Goal: Transaction & Acquisition: Purchase product/service

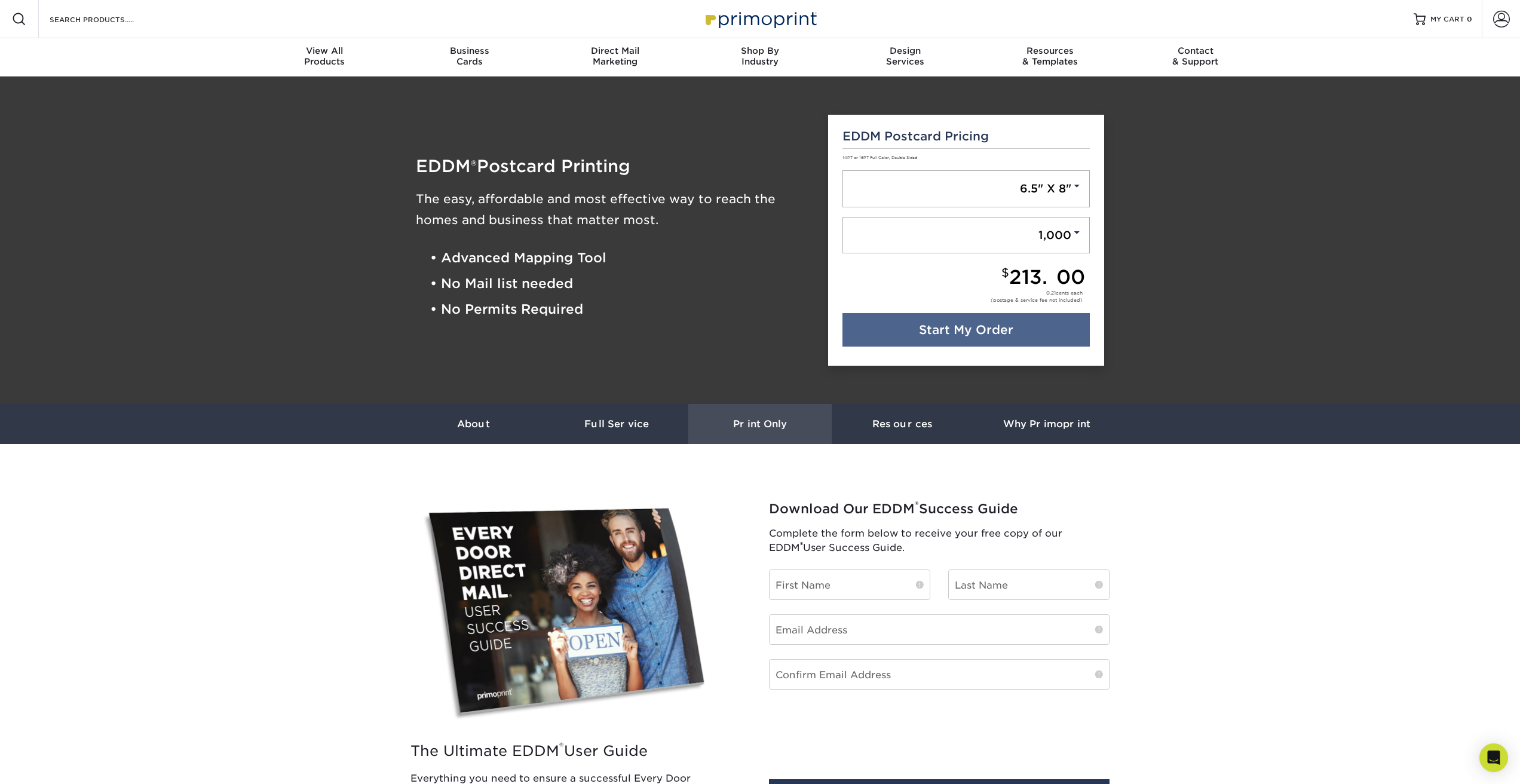
click at [809, 423] on h3 "Print Only" at bounding box center [760, 424] width 144 height 12
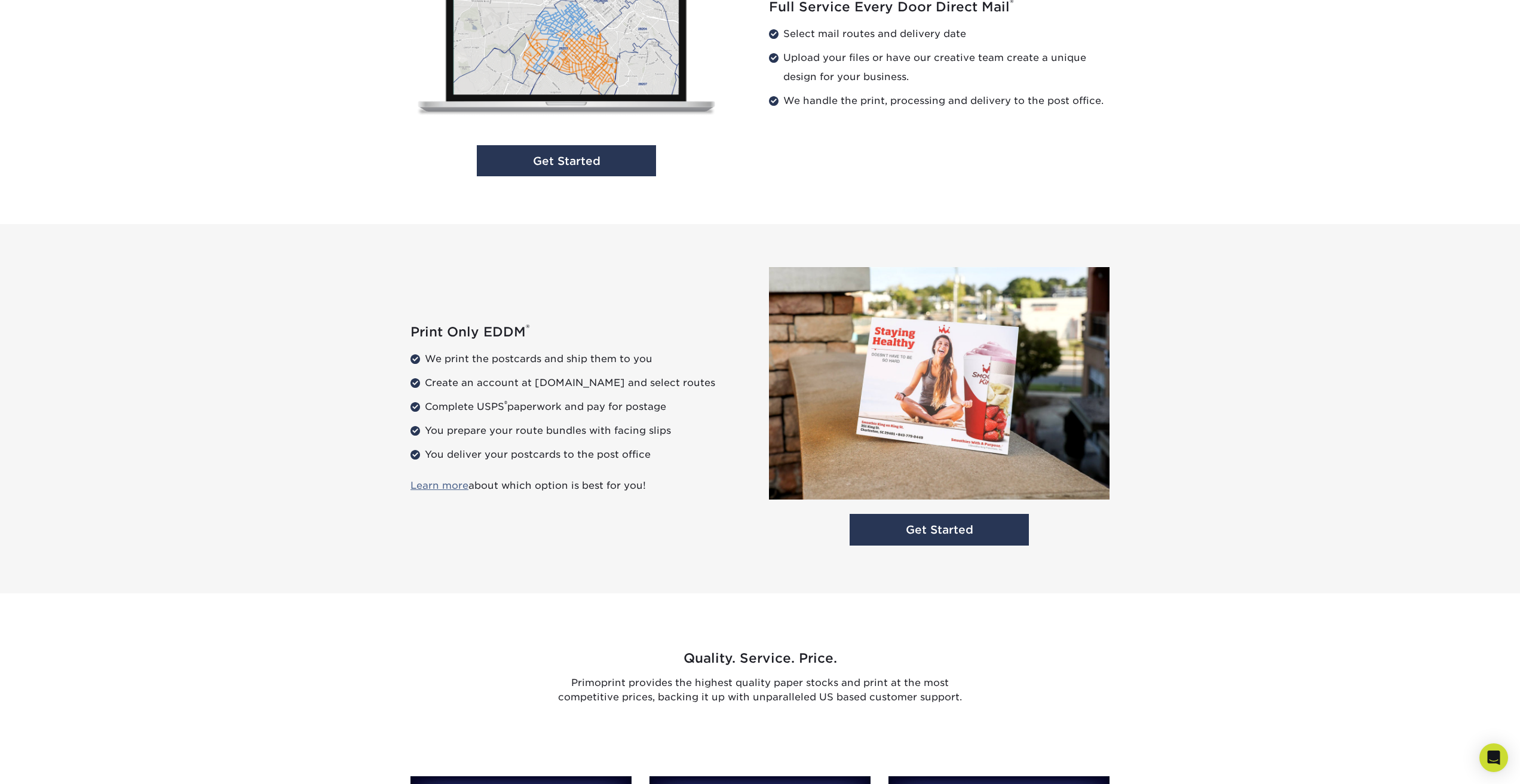
scroll to position [1344, 0]
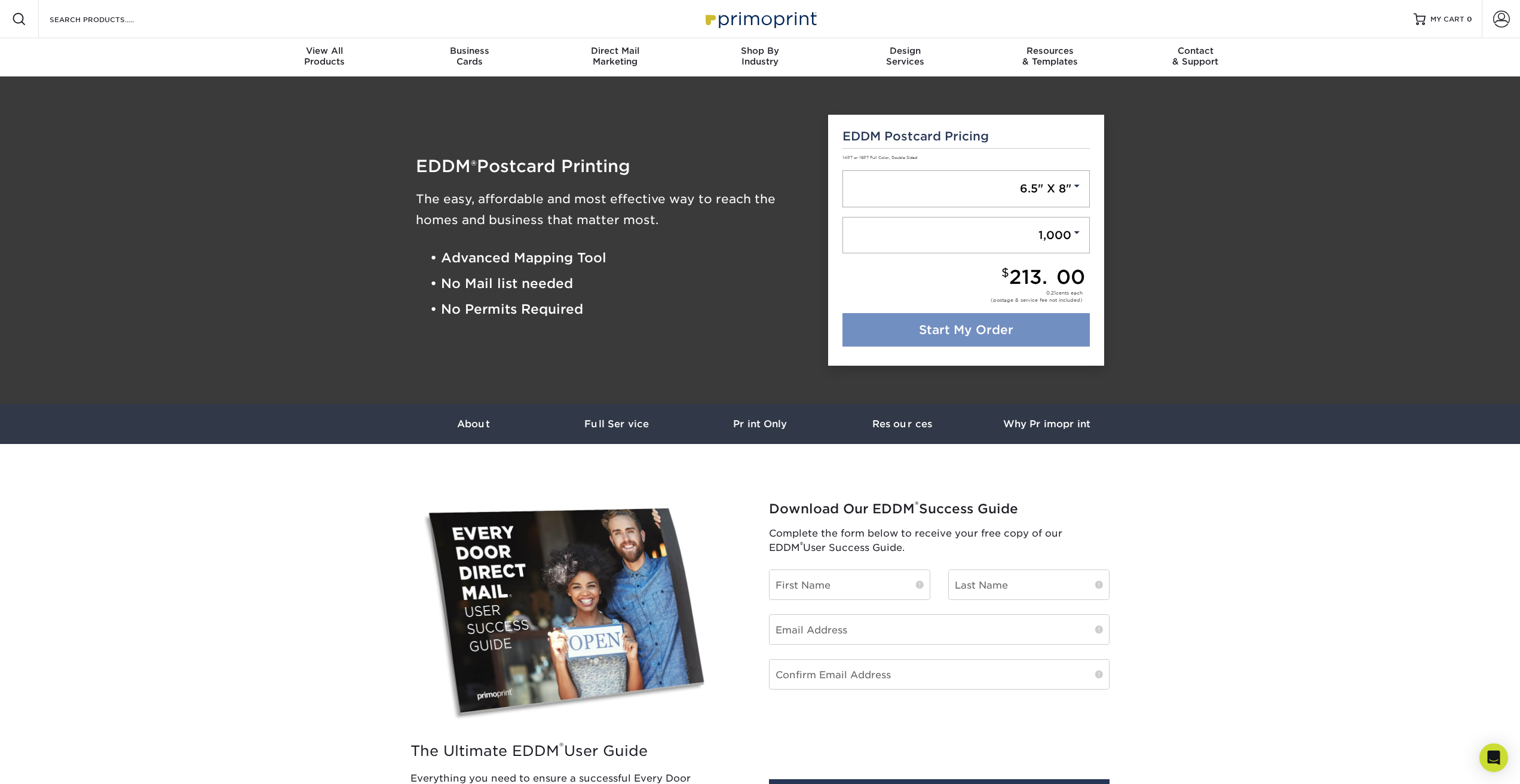
click at [949, 328] on link "Start My Order" at bounding box center [966, 330] width 248 height 33
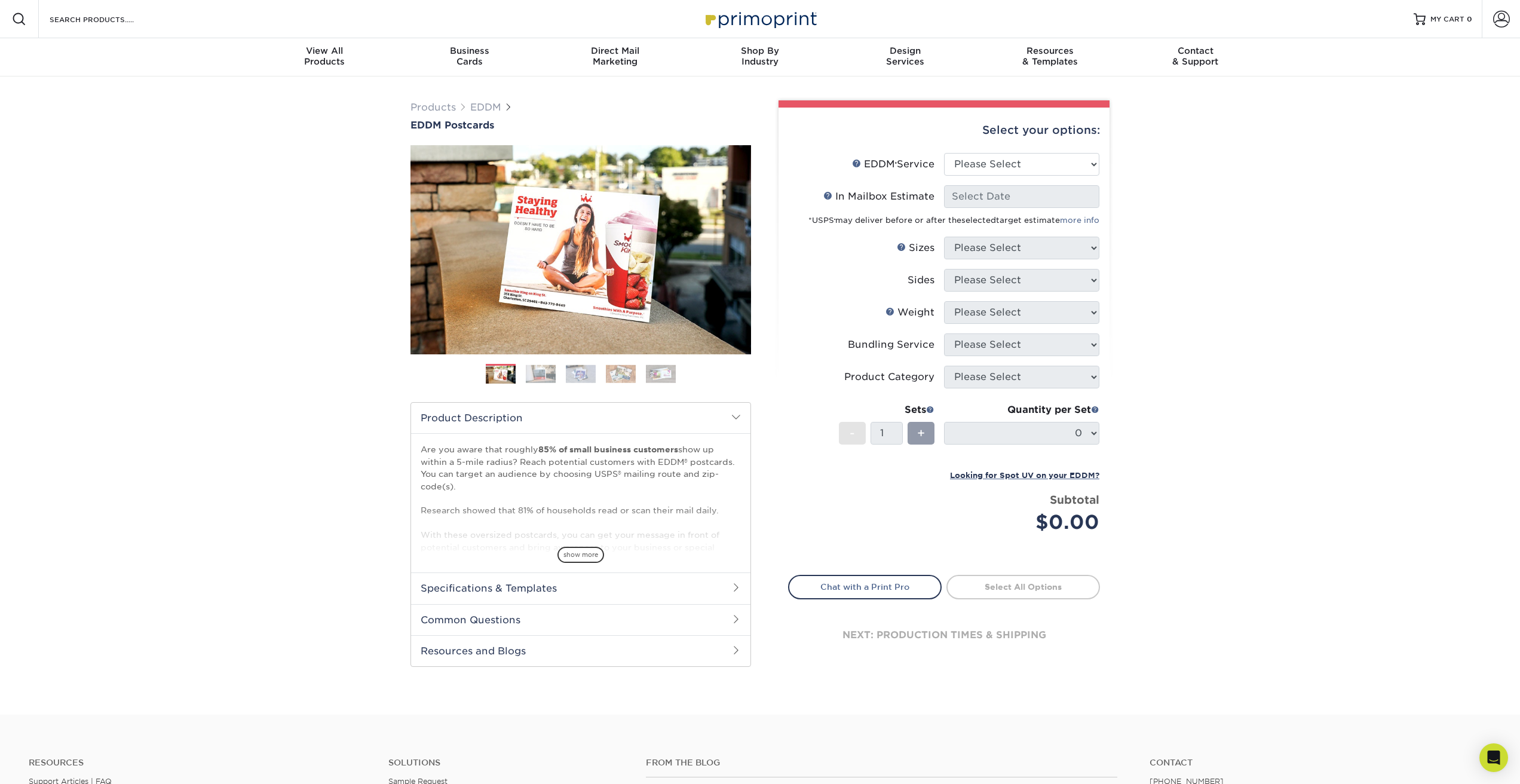
click at [1216, 241] on div "Products EDDM EDDM Postcards Previous Next" at bounding box center [760, 395] width 1520 height 638
click at [1001, 165] on select "Please Select Full Service Print Only" at bounding box center [1021, 164] width 155 height 23
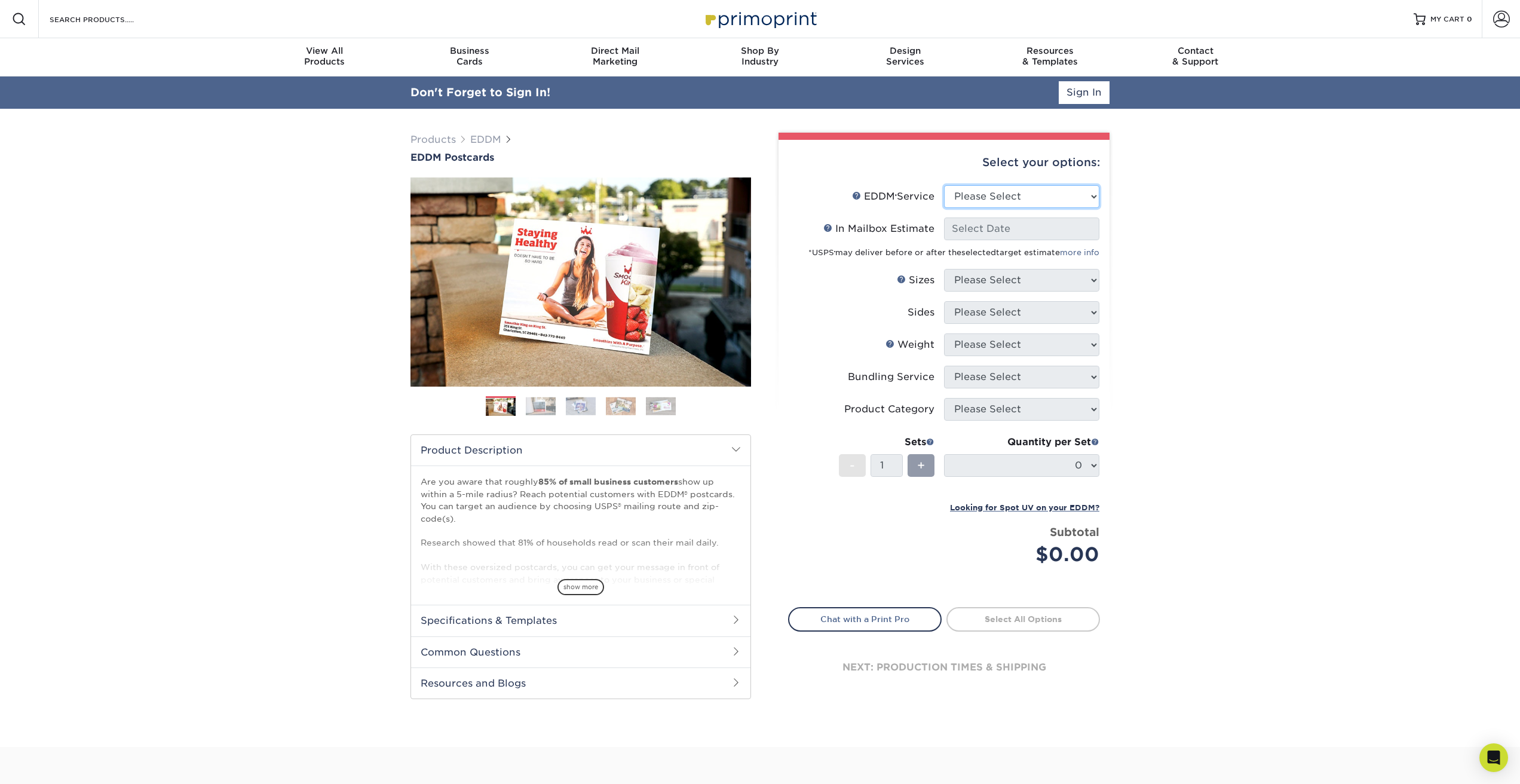
select select "full_service"
click at [944, 186] on select "Please Select Full Service Print Only" at bounding box center [1021, 196] width 155 height 23
select select "-1"
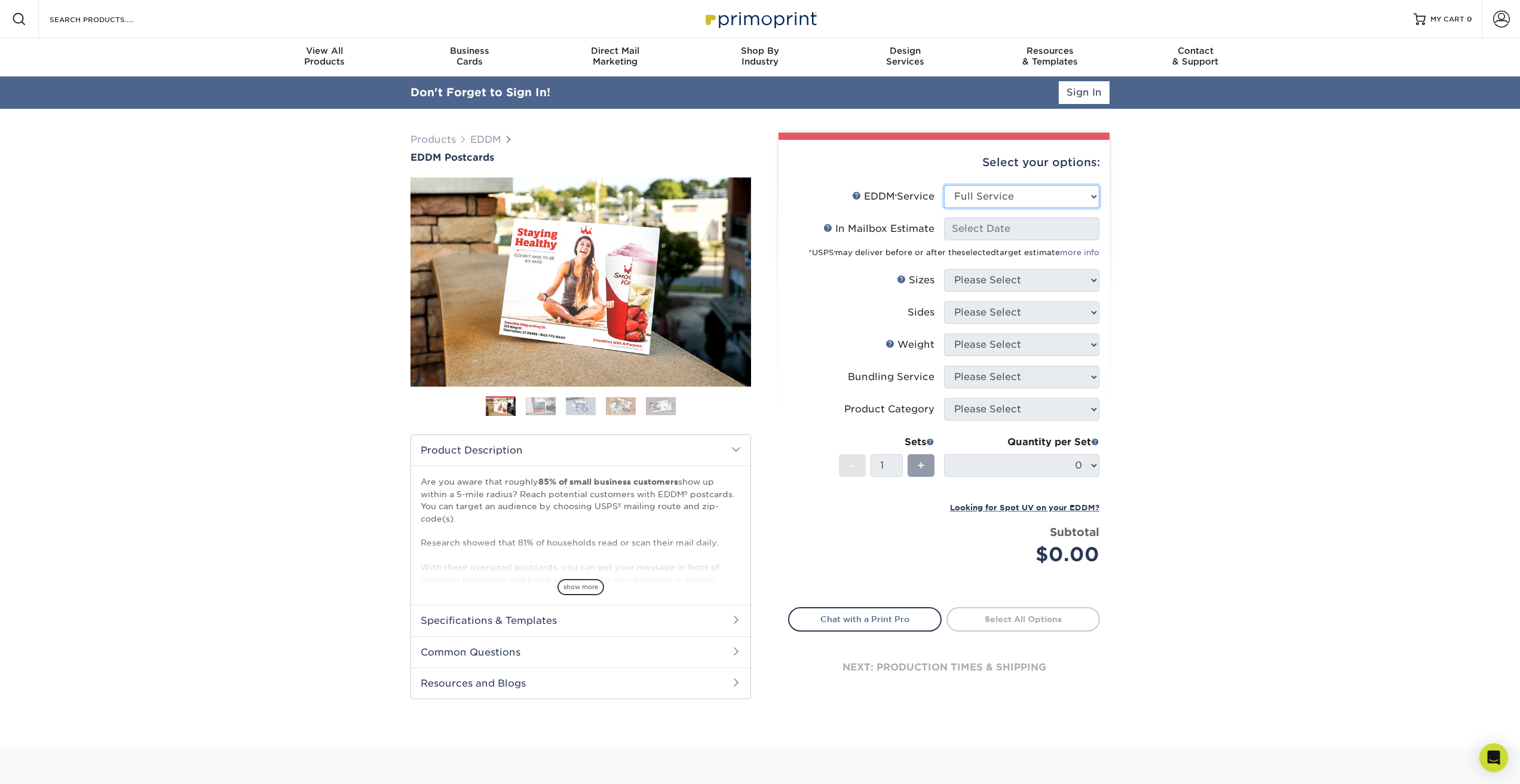
select select "-1"
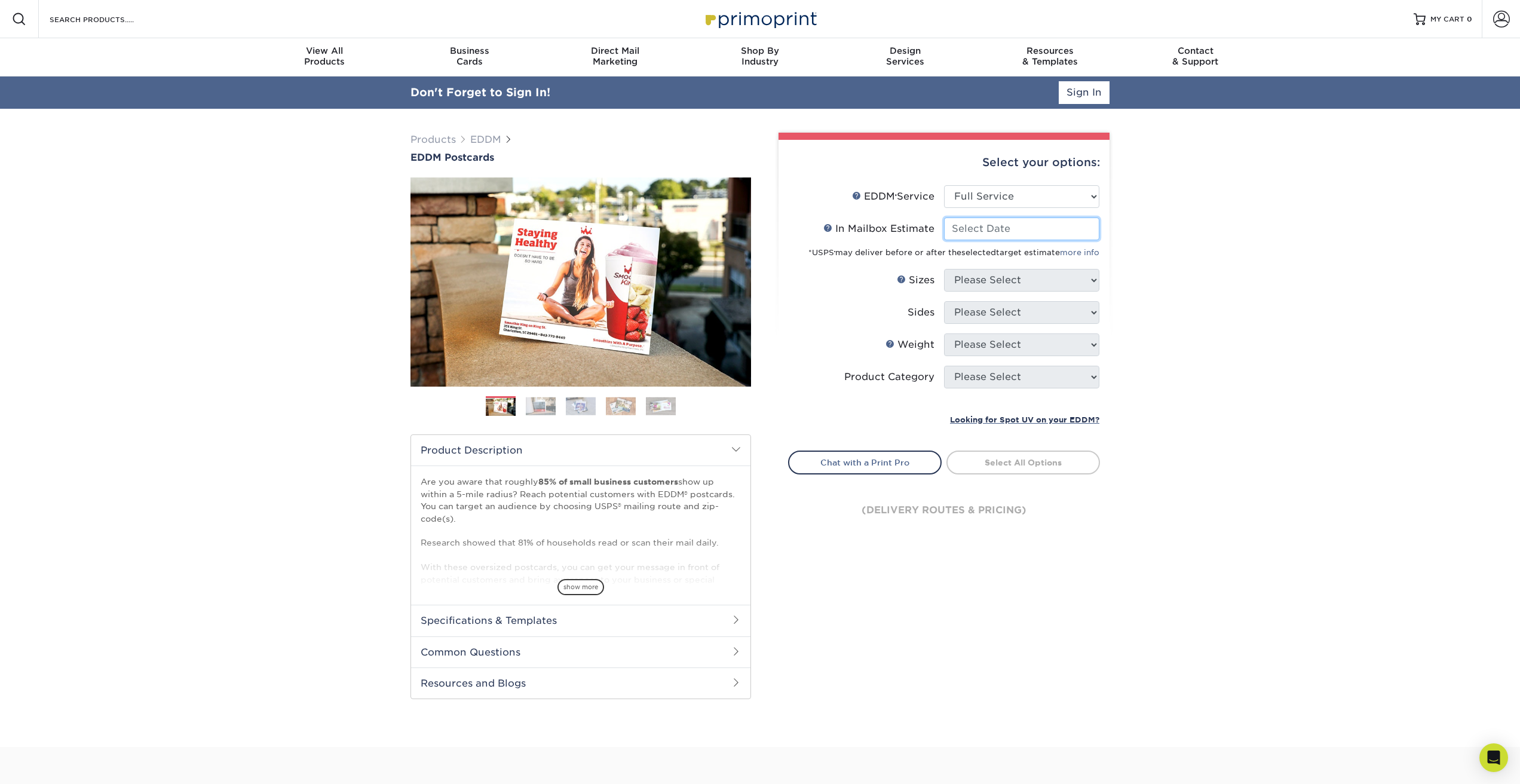
click at [989, 235] on input "In Mailbox Estimate Help In Mailbox Estimate" at bounding box center [1021, 229] width 155 height 23
click at [1061, 326] on span "19" at bounding box center [1060, 327] width 19 height 20
type input "2025-09-19"
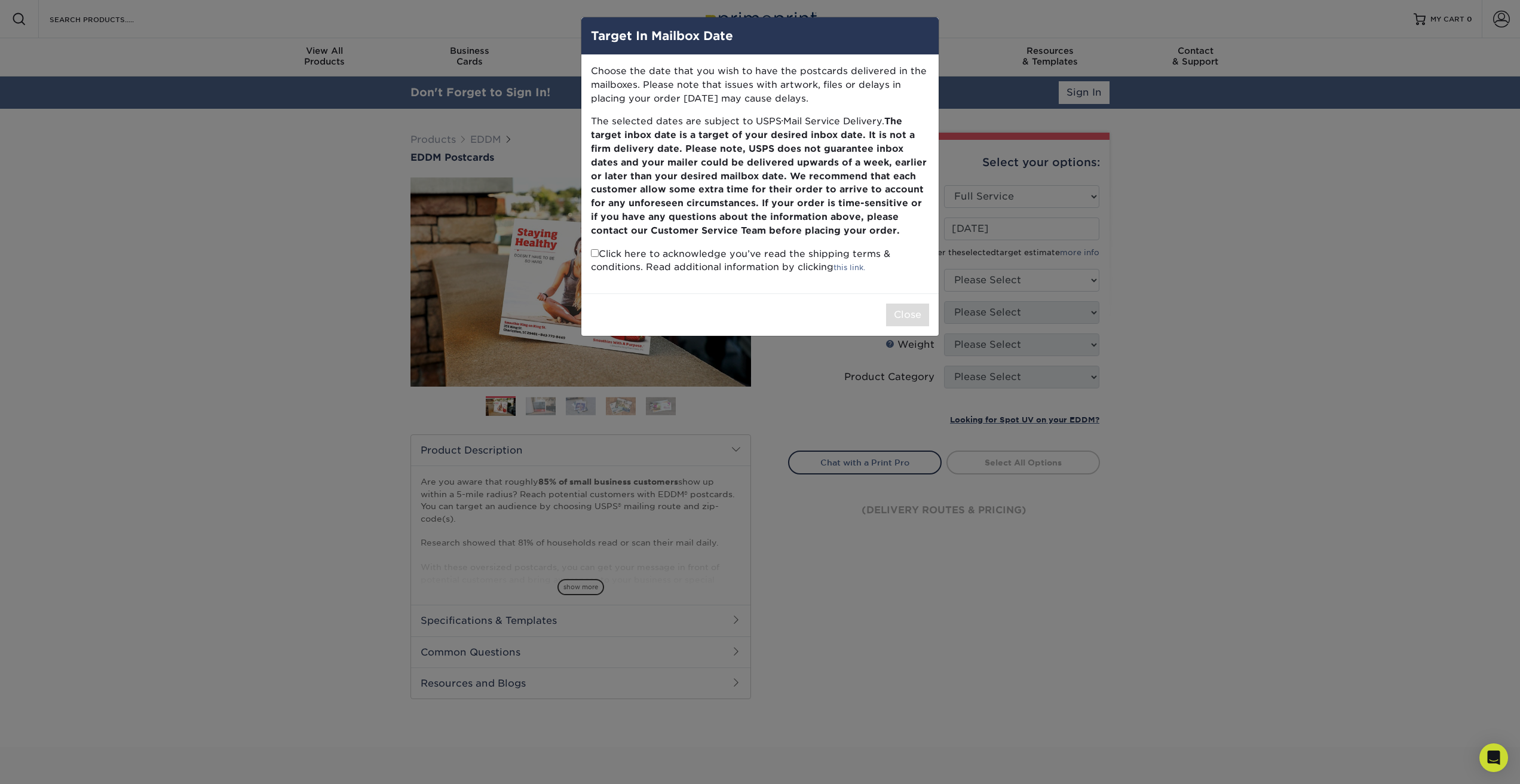
click at [594, 258] on p "Click here to acknowledge you’ve read the shipping terms & conditions. Read add…" at bounding box center [760, 261] width 338 height 27
click at [594, 253] on input "checkbox" at bounding box center [595, 253] width 8 height 8
checkbox input "true"
click at [907, 308] on button "Close" at bounding box center [907, 314] width 43 height 23
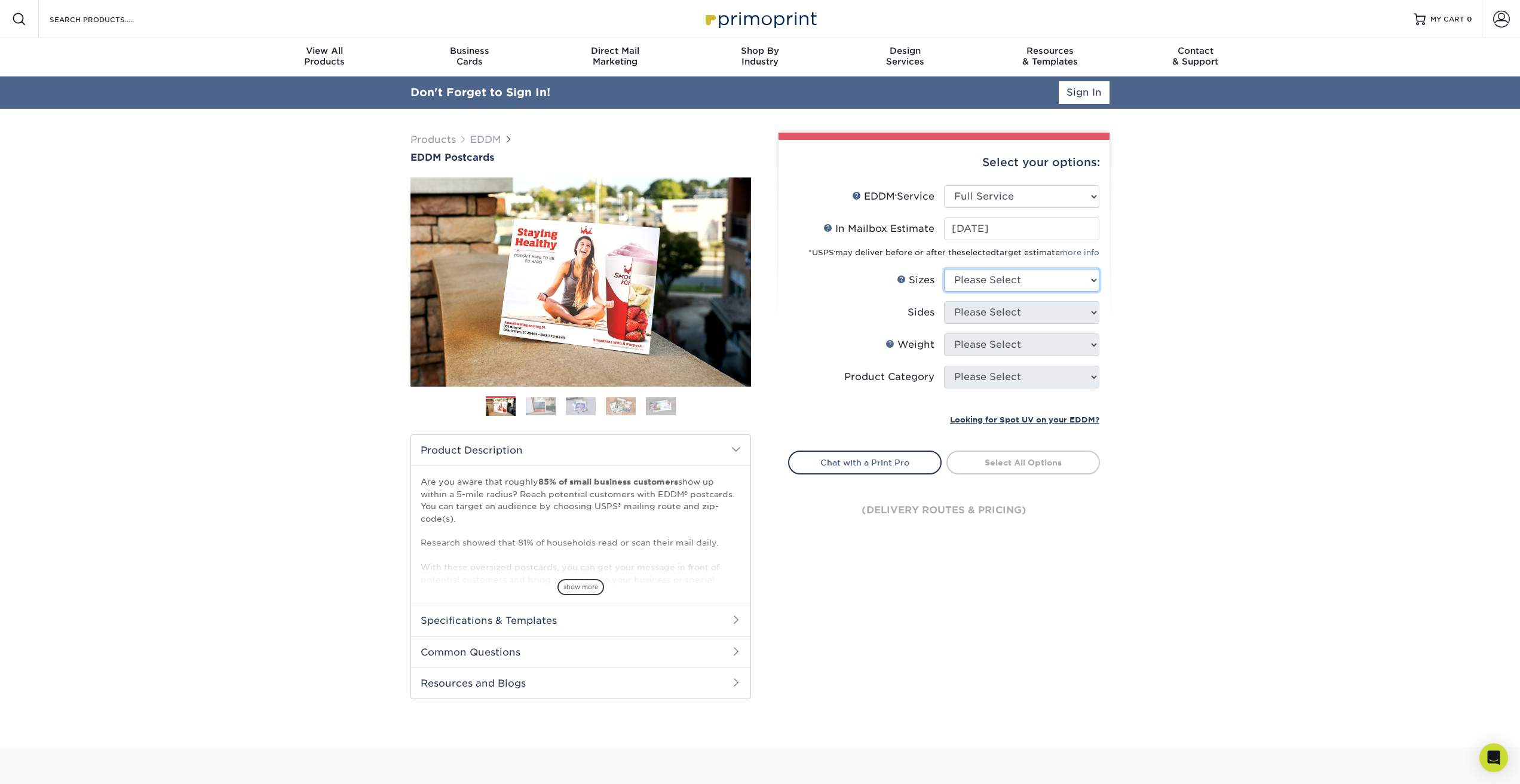
click at [977, 282] on select "Please Select 4.5" x 12" 6" x 12" 6.5" x 8" 6.5" x 9" 6.5" x 12" 7" x 8.5" 8" x…" at bounding box center [1021, 280] width 155 height 23
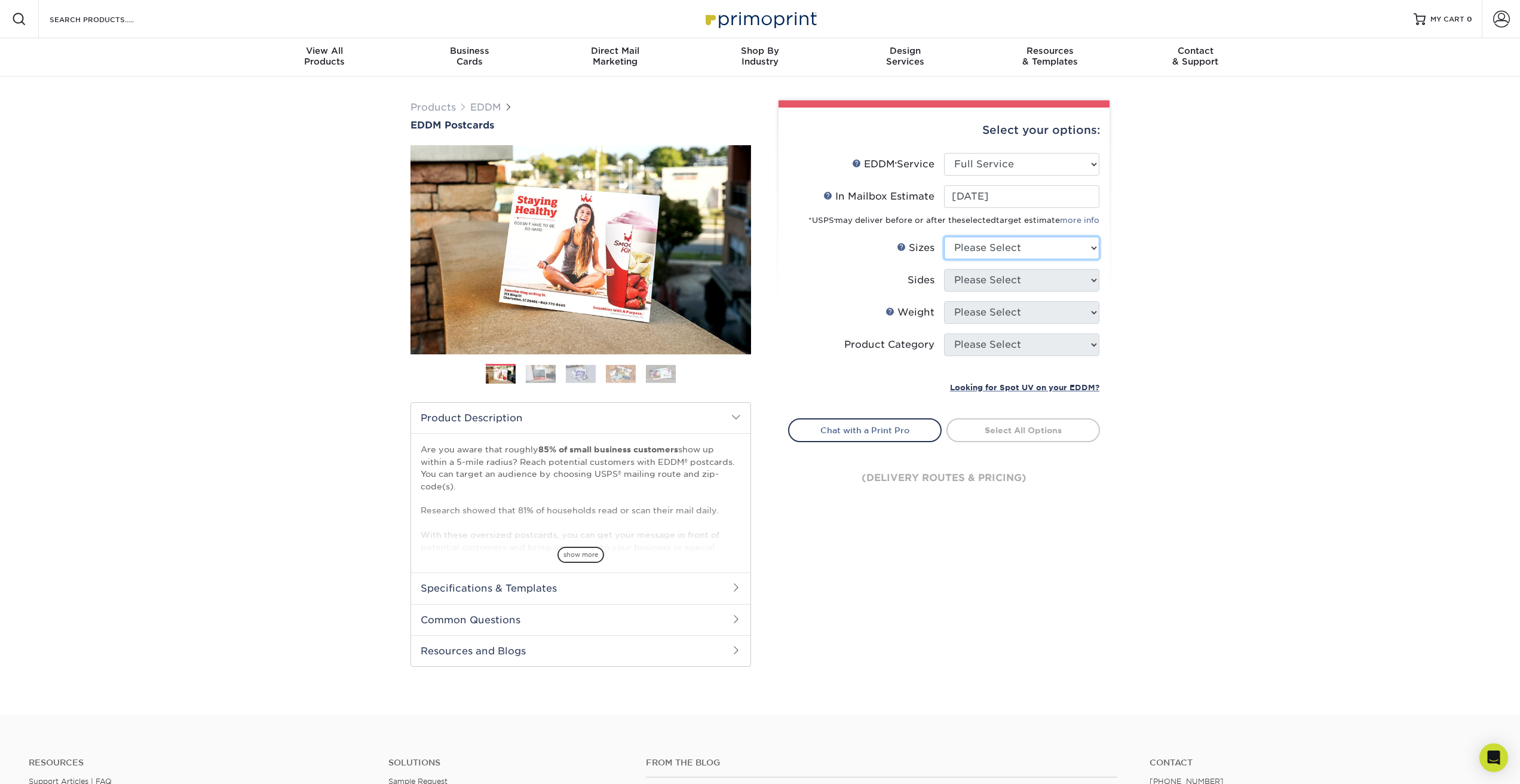
select select "6.50x8.00"
click at [944, 237] on select "Please Select 4.5" x 12" 6" x 12" 6.5" x 8" 6.5" x 9" 6.5" x 12" 7" x 8.5" 8" x…" at bounding box center [1021, 248] width 155 height 23
click at [972, 281] on select "Please Select Print Both Sides Print Front Only" at bounding box center [1021, 280] width 155 height 23
select select "13abbda7-1d64-4f25-8bb2-c179b224825d"
click at [944, 269] on select "Please Select Print Both Sides Print Front Only" at bounding box center [1021, 280] width 155 height 23
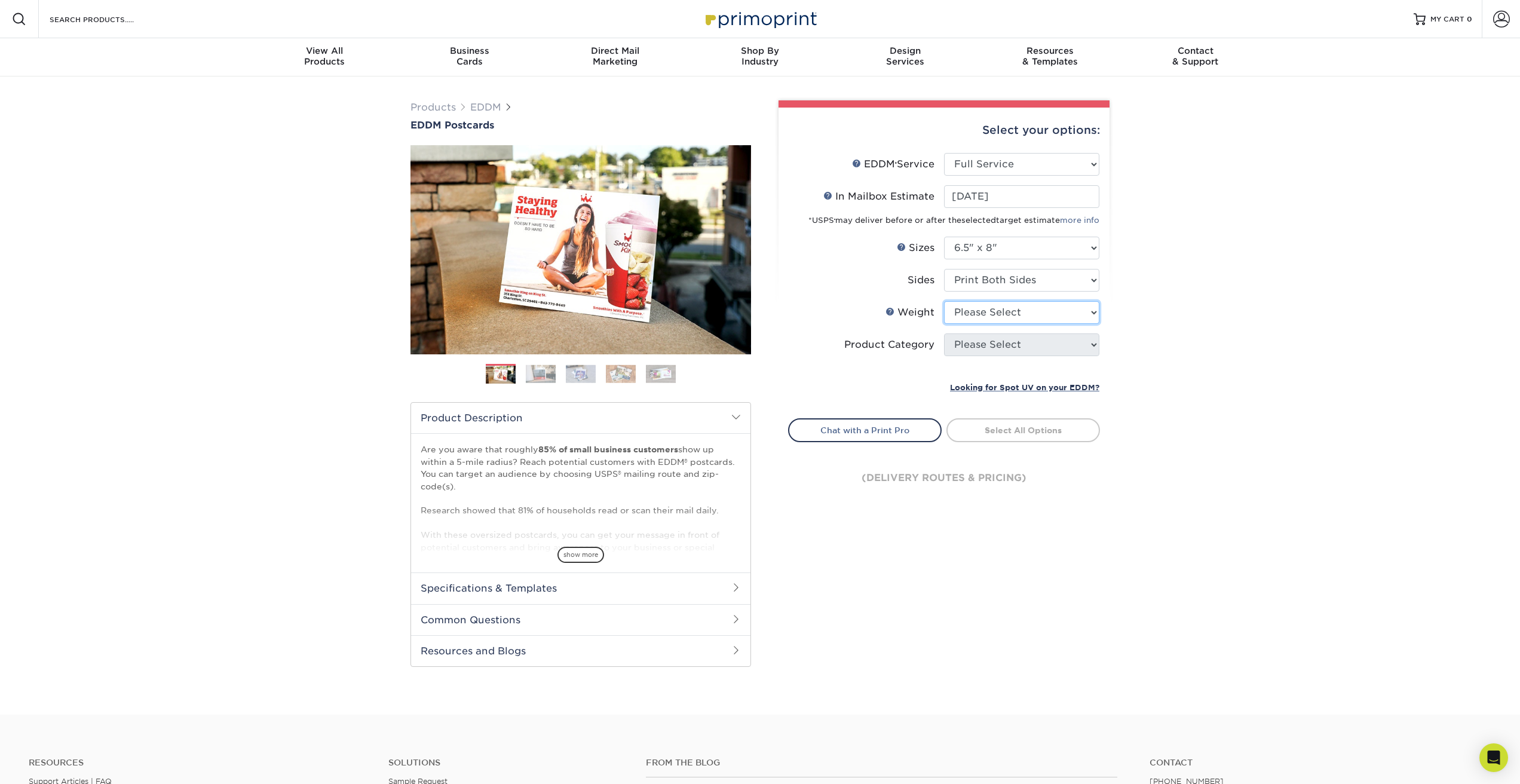
click at [969, 312] on select "Please Select 16PT 14PT" at bounding box center [1021, 312] width 155 height 23
select select "16PT"
click at [944, 301] on select "Please Select 16PT 14PT" at bounding box center [1021, 312] width 155 height 23
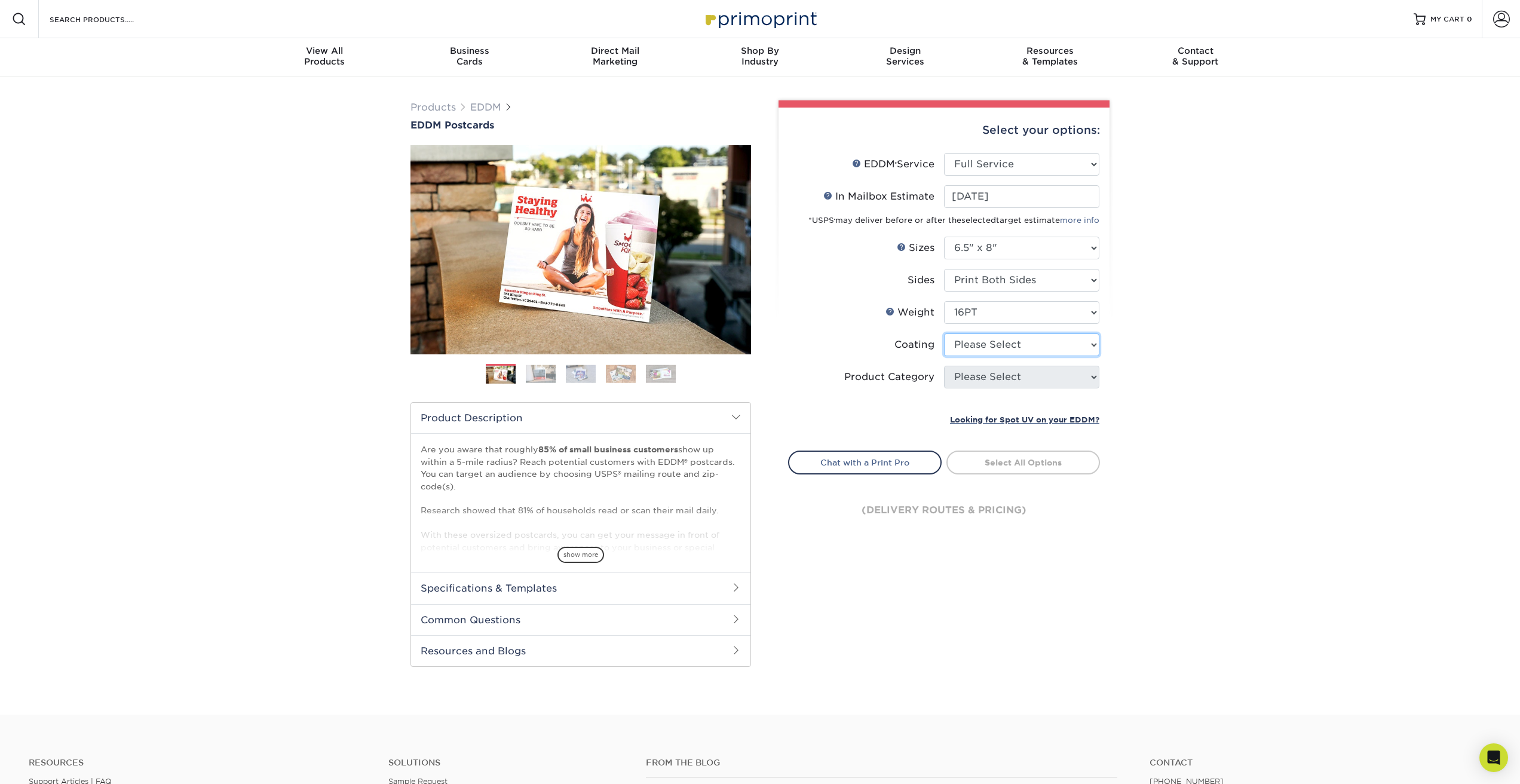
click at [967, 345] on select at bounding box center [1021, 344] width 155 height 23
select select "121bb7b5-3b4d-429f-bd8d-bbf80e953313"
click at [944, 333] on select at bounding box center [1021, 344] width 155 height 23
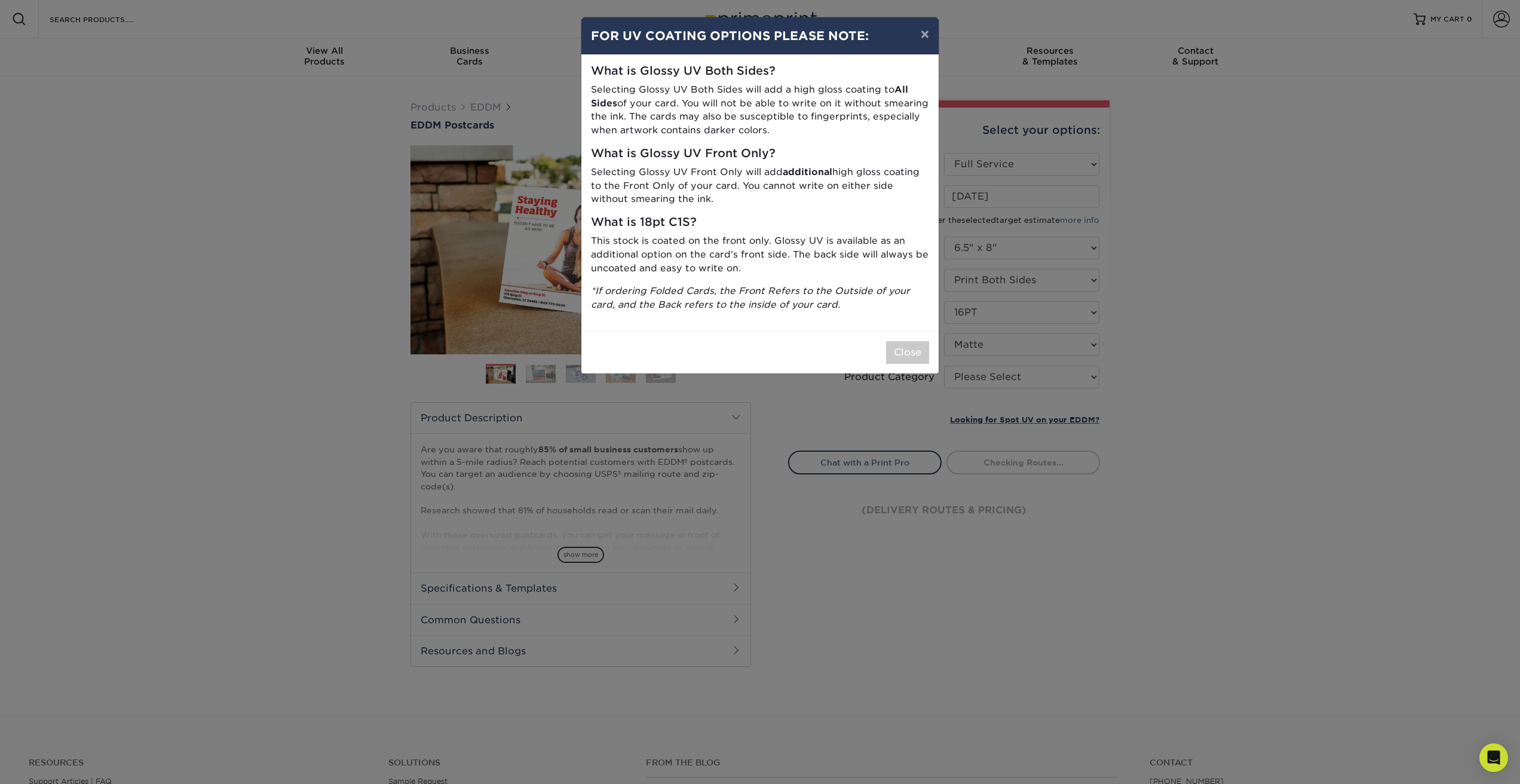
click at [968, 380] on div "× FOR UV COATING OPTIONS PLEASE NOTE: What is Glossy UV Both Sides? Selecting G…" at bounding box center [760, 392] width 1520 height 784
click at [913, 361] on button "Close" at bounding box center [907, 352] width 43 height 23
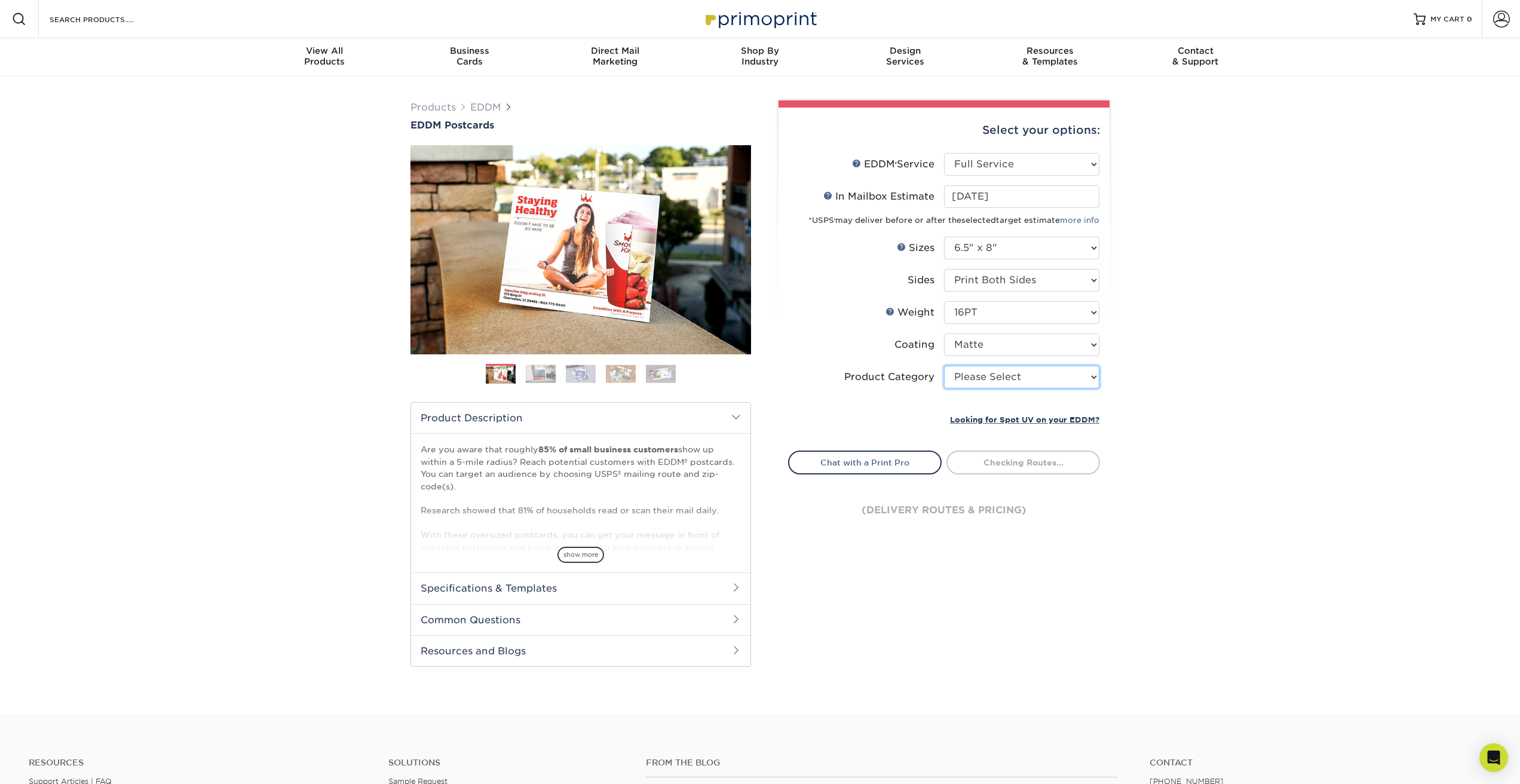
click at [973, 380] on select "Please Select Postcards" at bounding box center [1021, 376] width 155 height 23
select select "9b7272e0-d6c8-4c3c-8e97-d3a1bcdab858"
click at [944, 366] on select "Please Select Postcards" at bounding box center [1021, 376] width 155 height 23
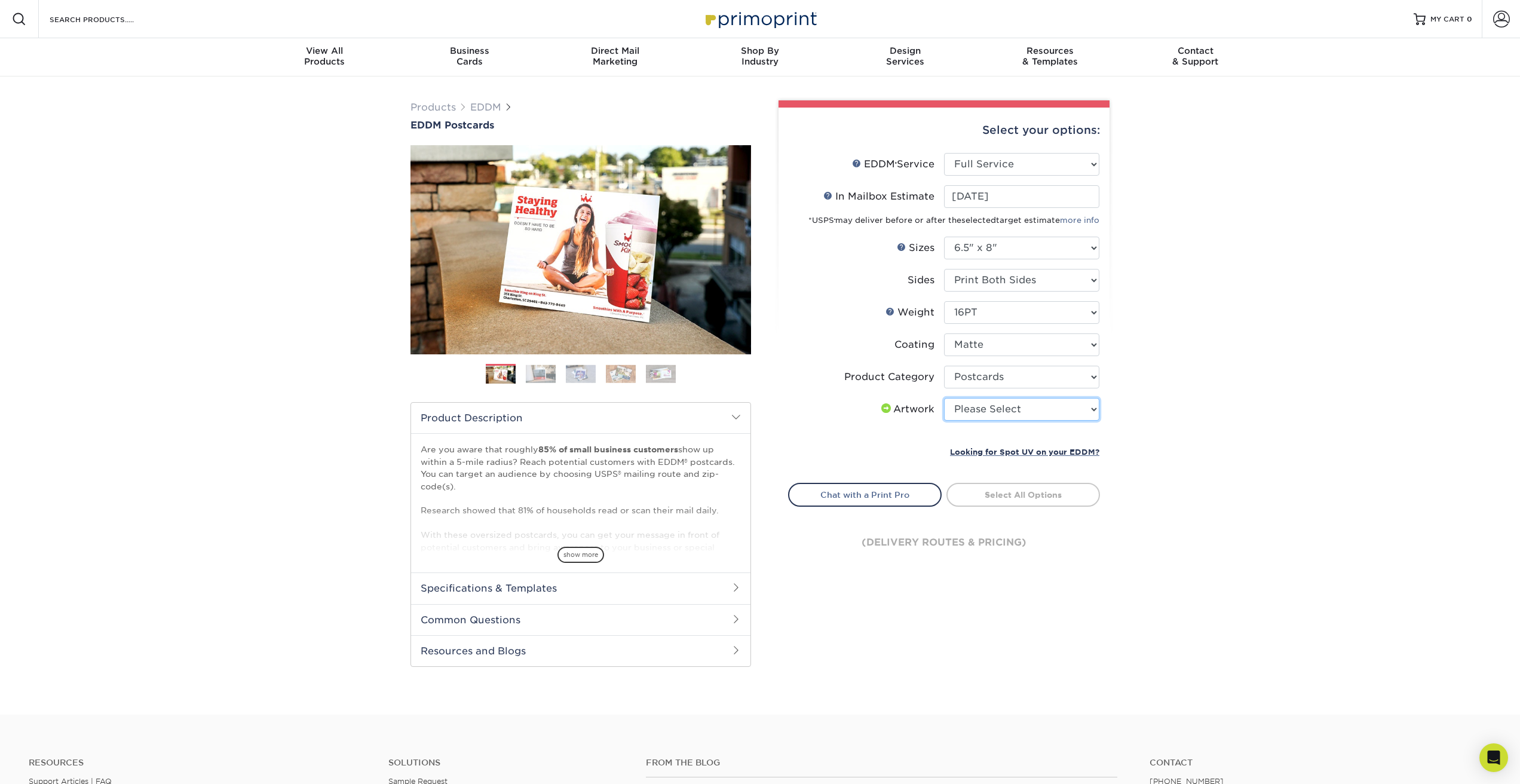
click at [1005, 408] on select "Please Select I will upload files I need a design - $150" at bounding box center [1021, 409] width 155 height 23
select select "upload"
click at [944, 398] on select "Please Select I will upload files I need a design - $150" at bounding box center [1021, 409] width 155 height 23
click at [1029, 494] on link "Select Routes" at bounding box center [1023, 493] width 153 height 21
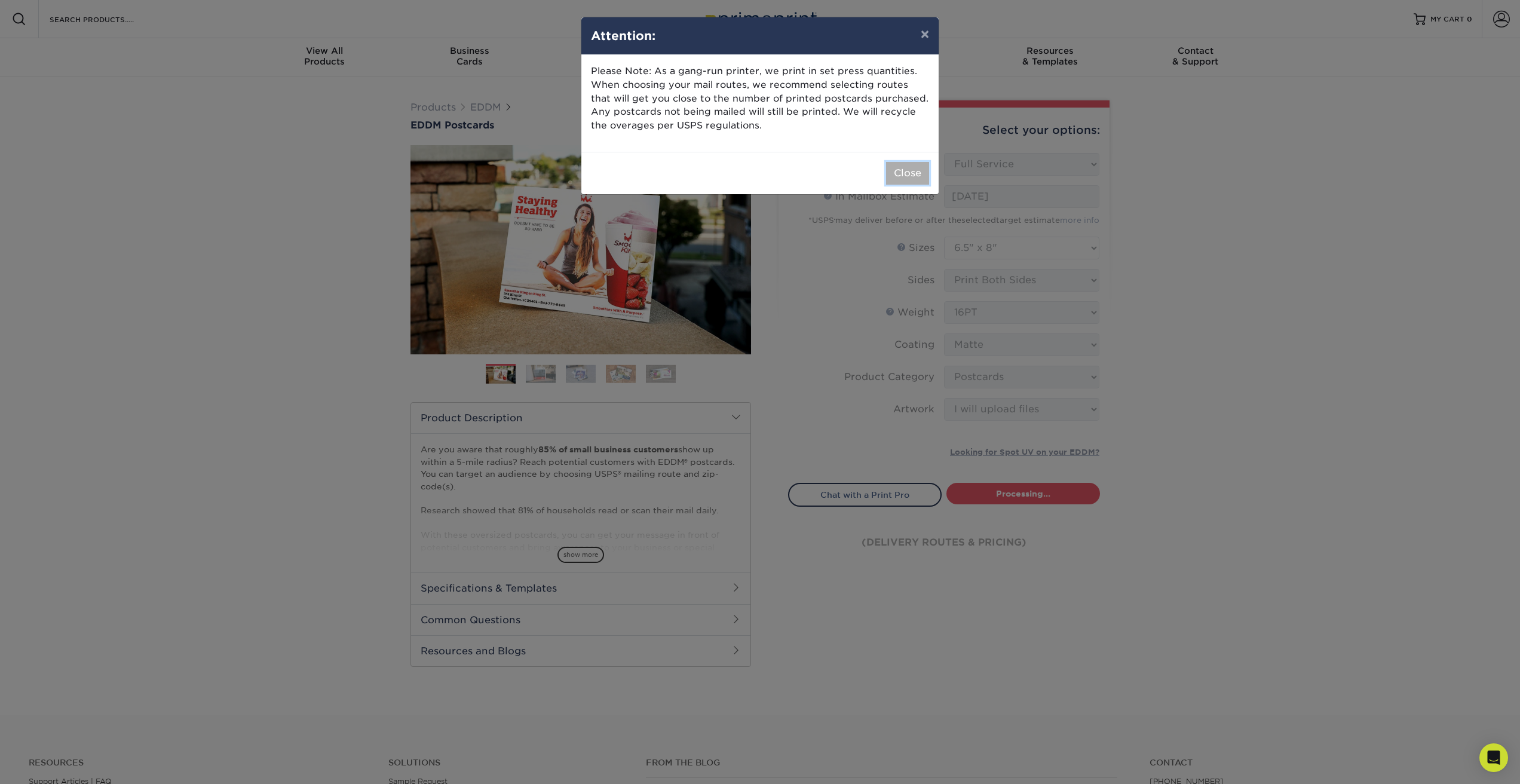
click at [907, 166] on button "Close" at bounding box center [907, 173] width 43 height 23
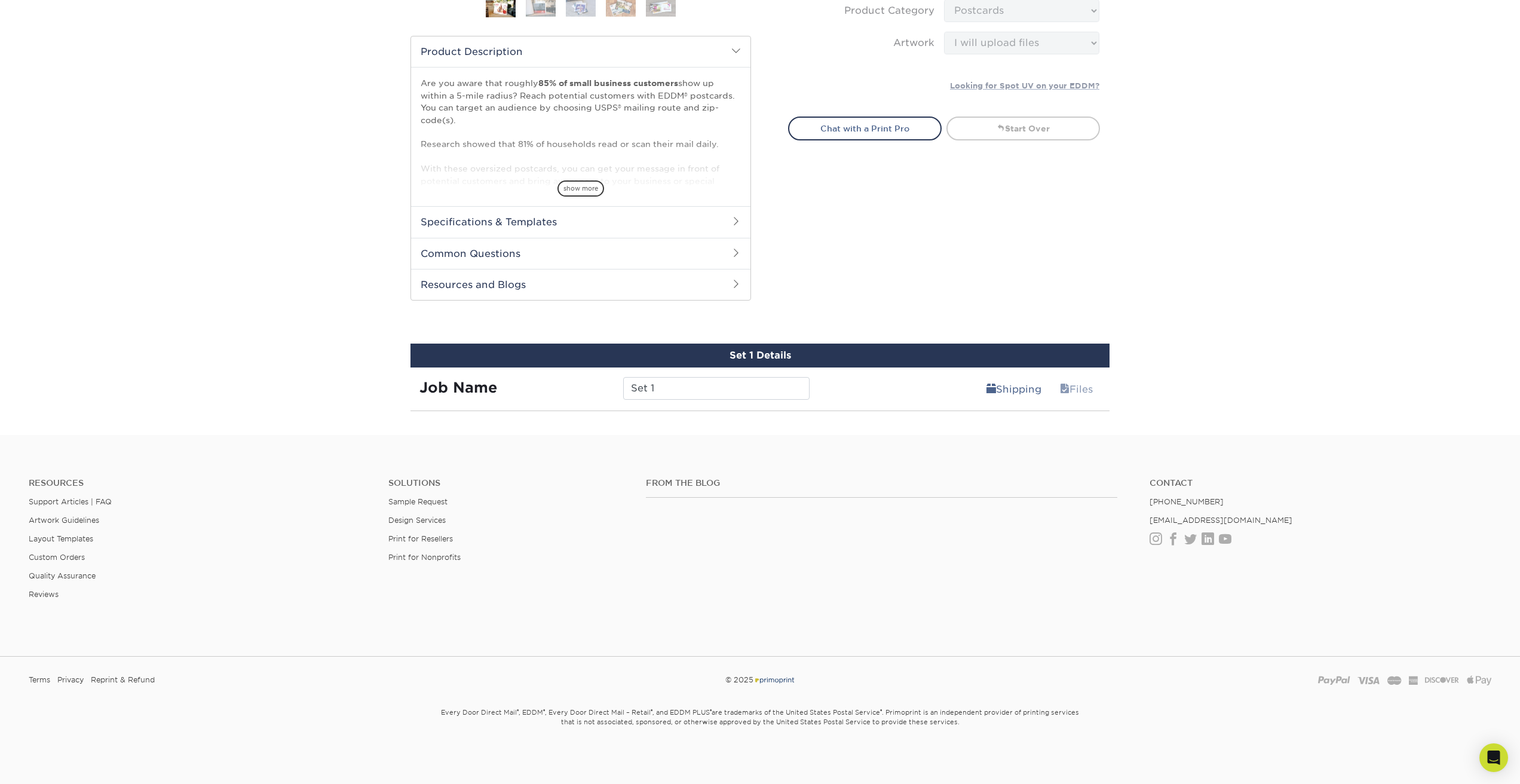
scroll to position [357, 0]
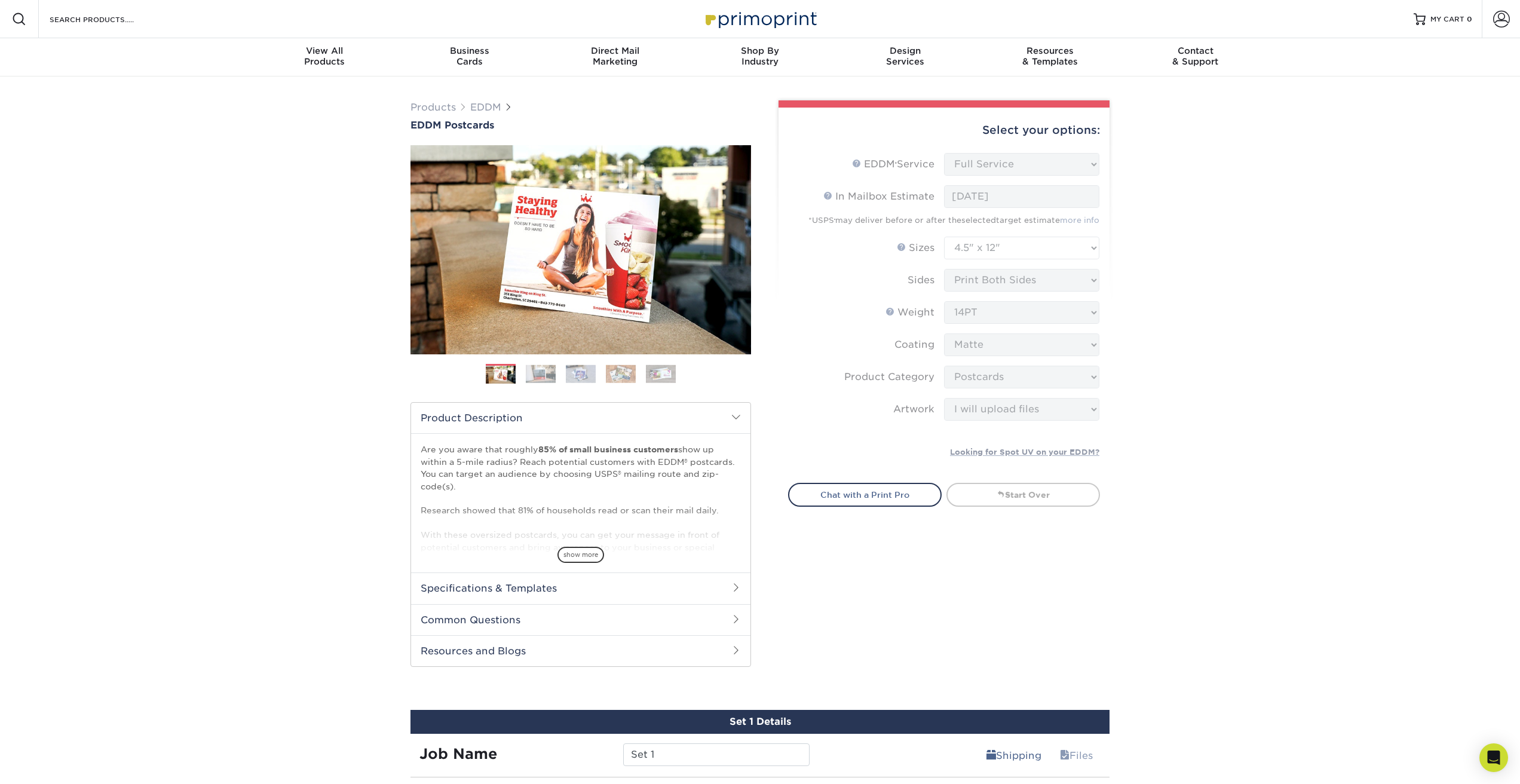
select select "full_service"
select select "4.50x12.00"
select select "9b7272e0-d6c8-4c3c-8e97-d3a1bcdab858"
select select "upload"
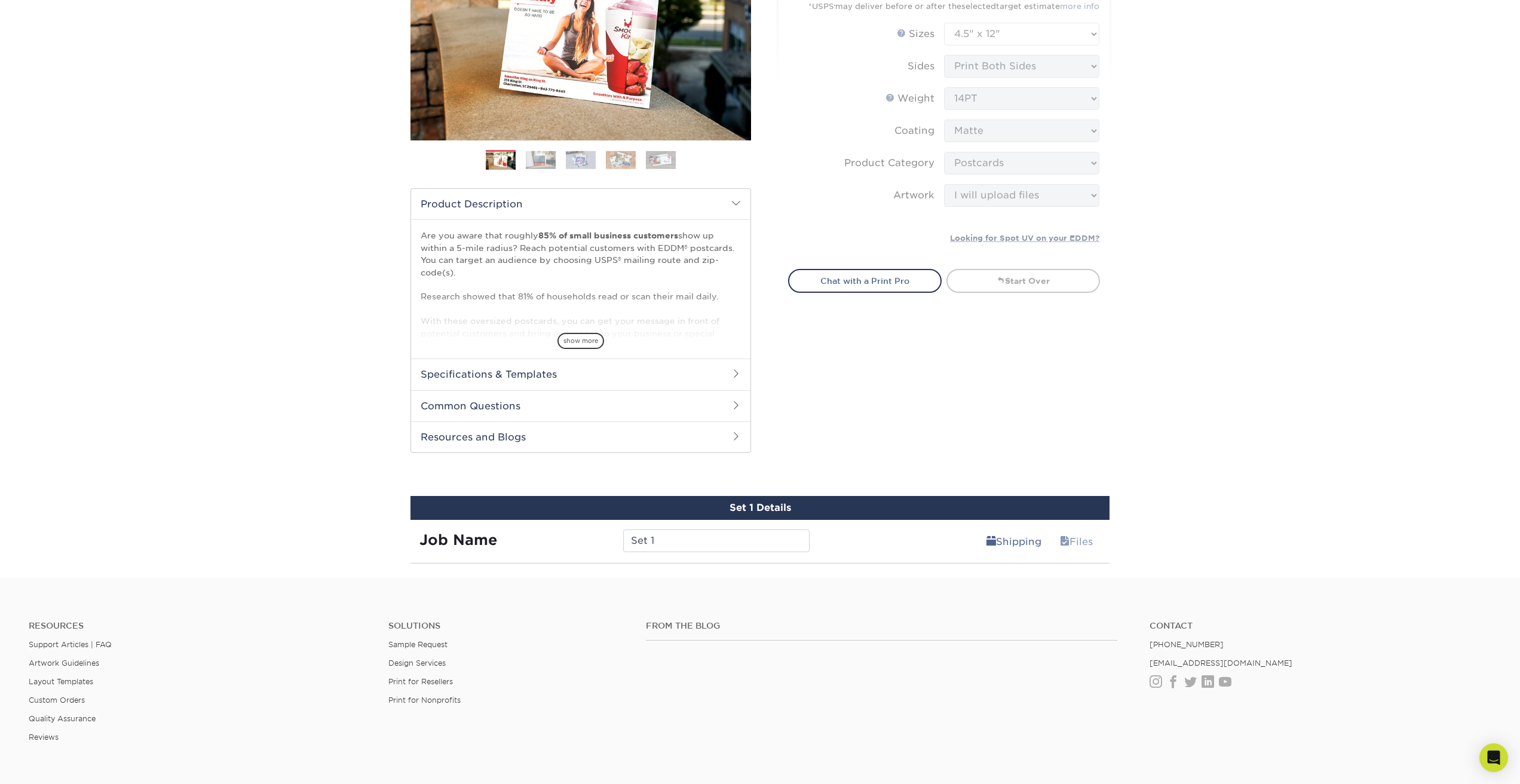
scroll to position [357, 0]
